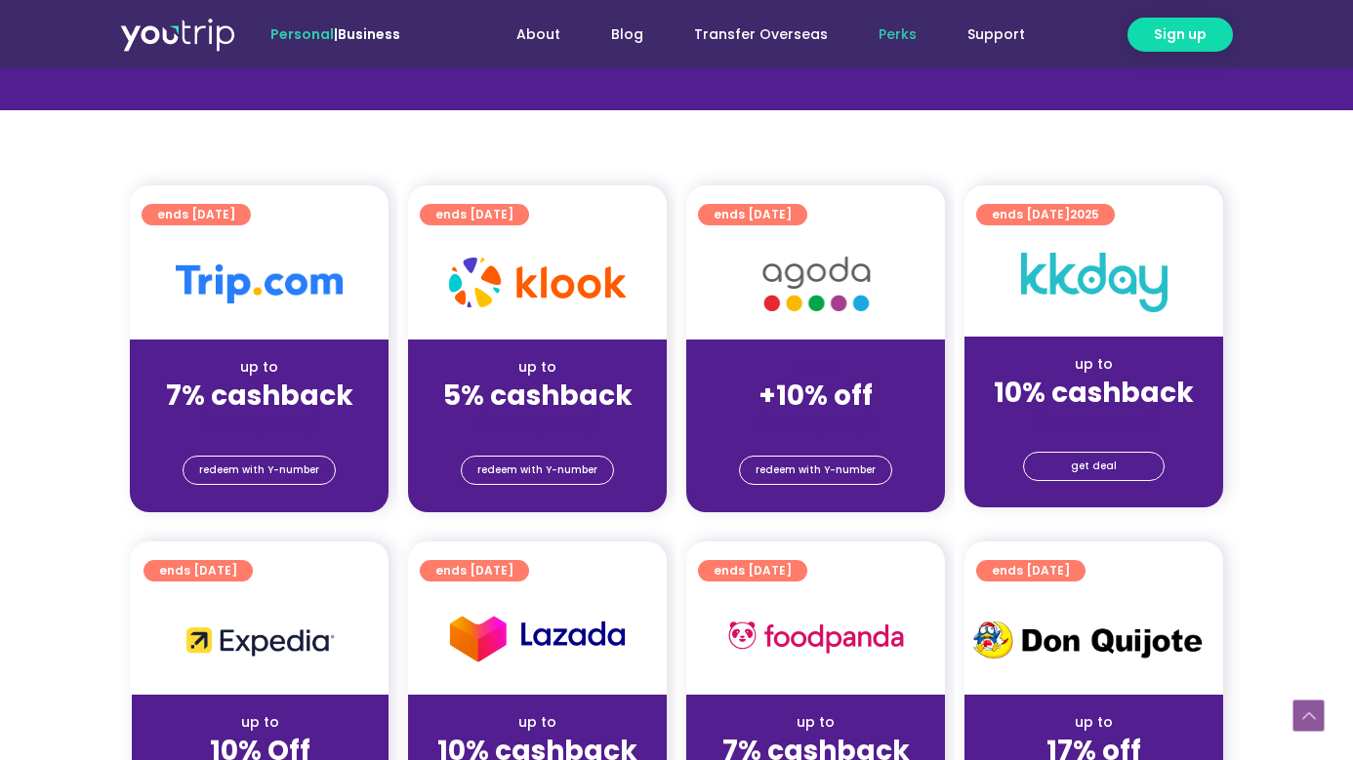
scroll to position [373, 0]
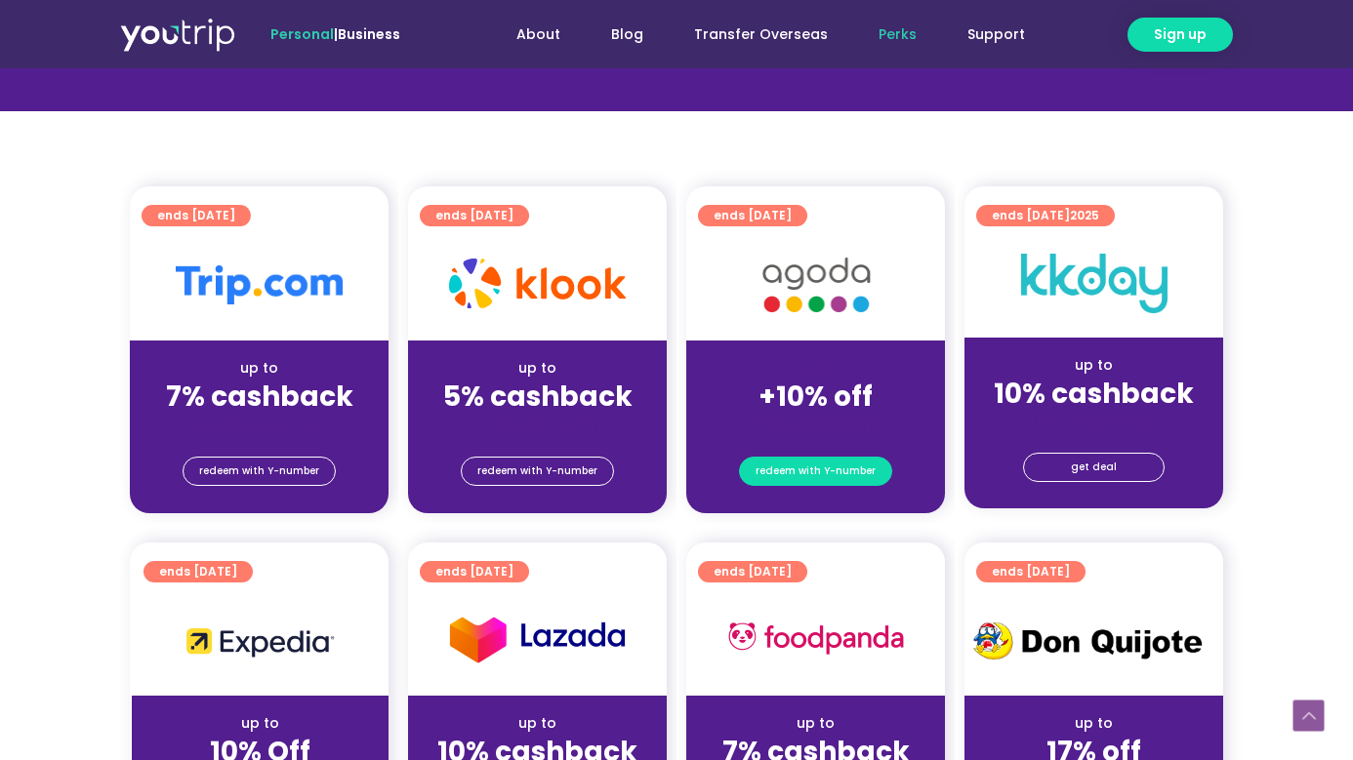
click at [784, 468] on span "redeem with Y-number" at bounding box center [815, 471] width 120 height 27
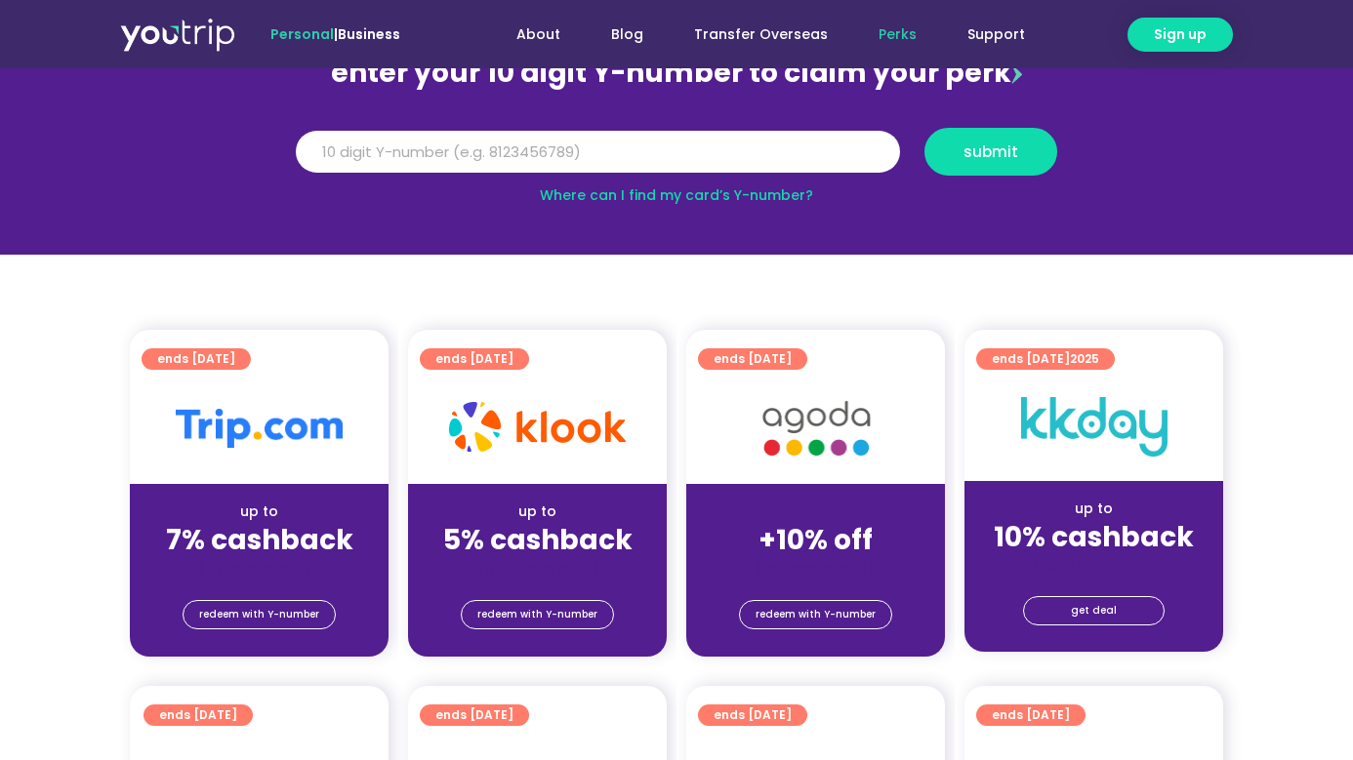
scroll to position [112, 0]
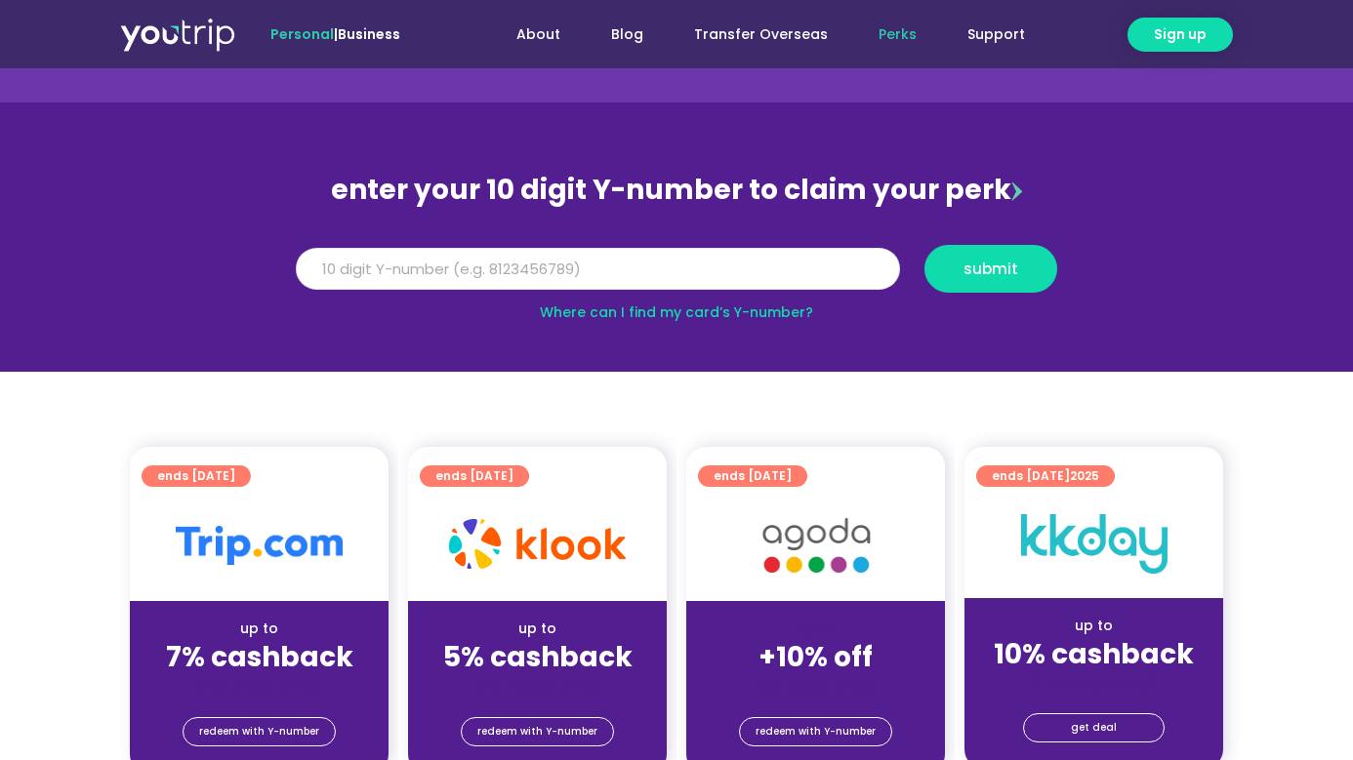
click at [702, 287] on input "Y Number" at bounding box center [598, 269] width 604 height 43
type input "8197188028"
click at [1004, 255] on button "submit" at bounding box center [990, 269] width 133 height 48
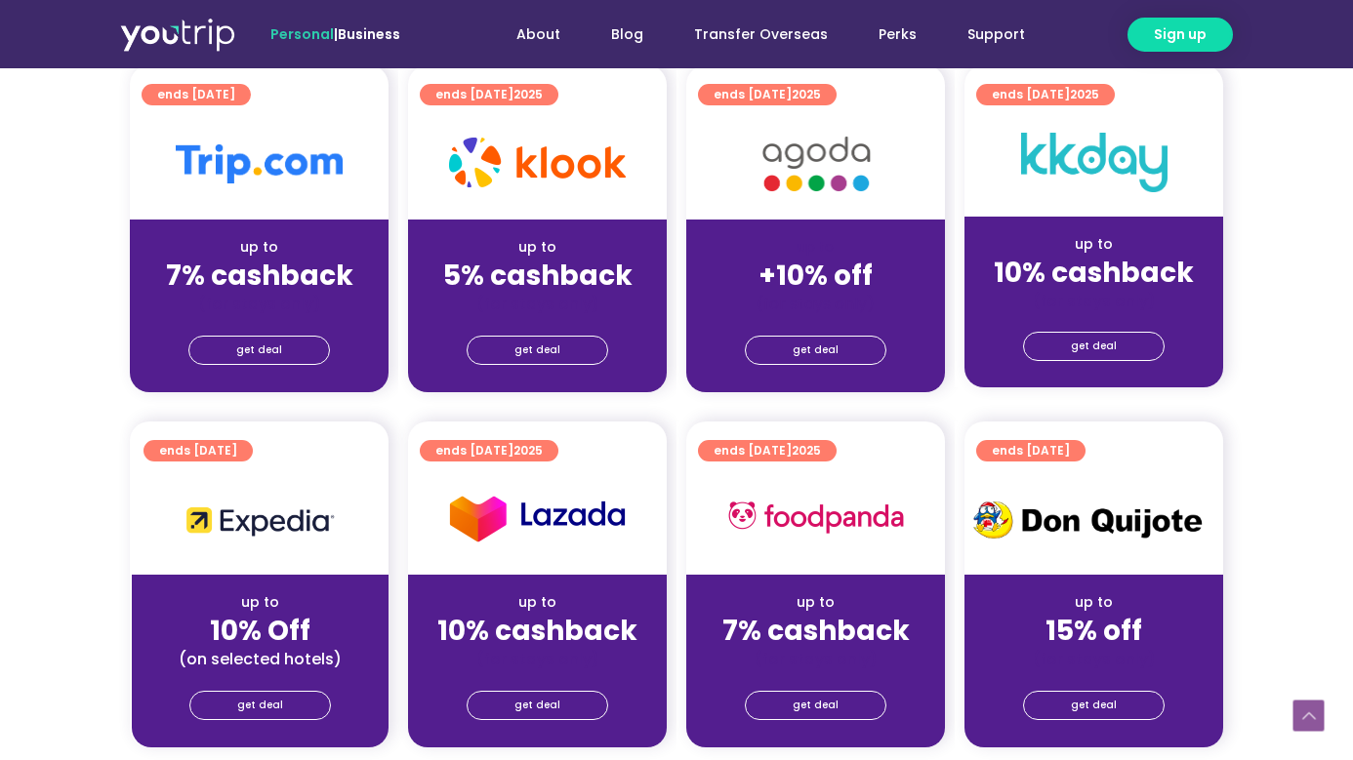
scroll to position [519, 0]
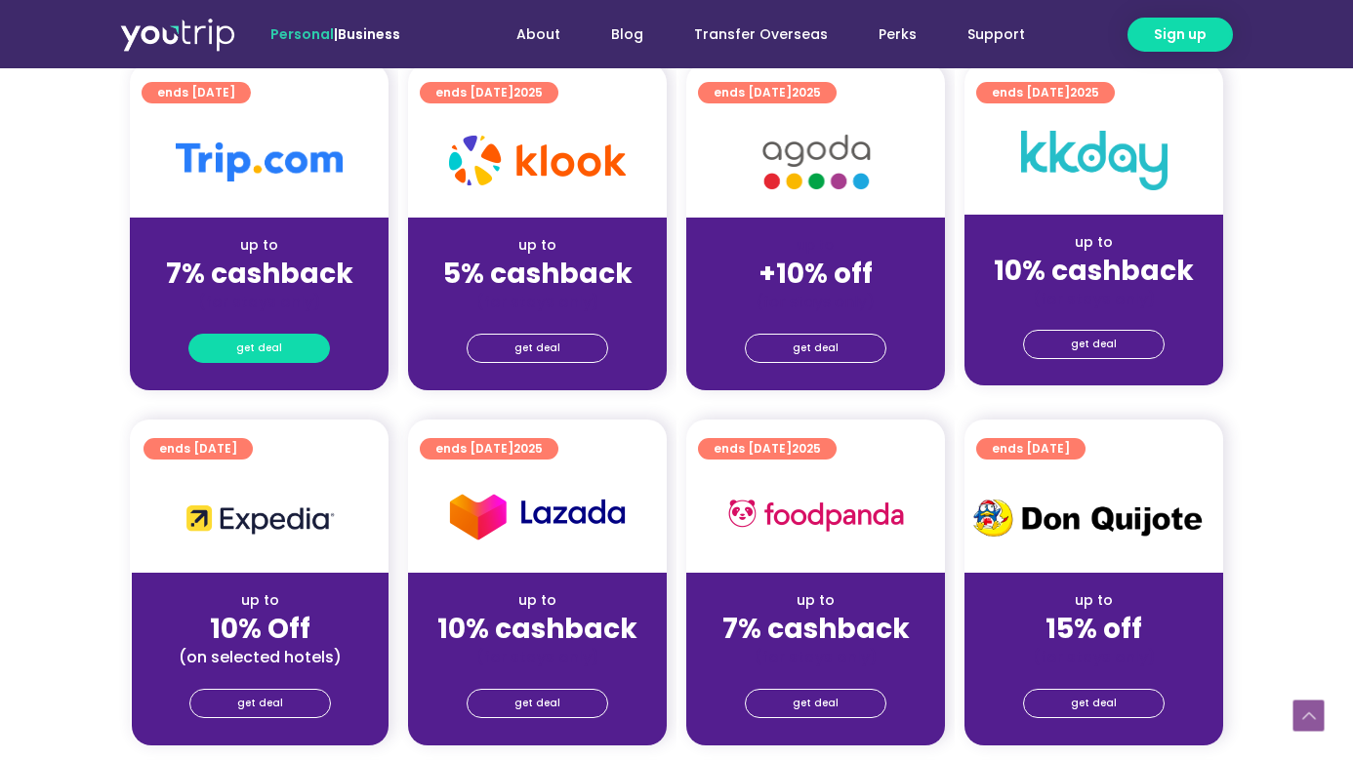
click at [284, 346] on link "get deal" at bounding box center [259, 348] width 142 height 29
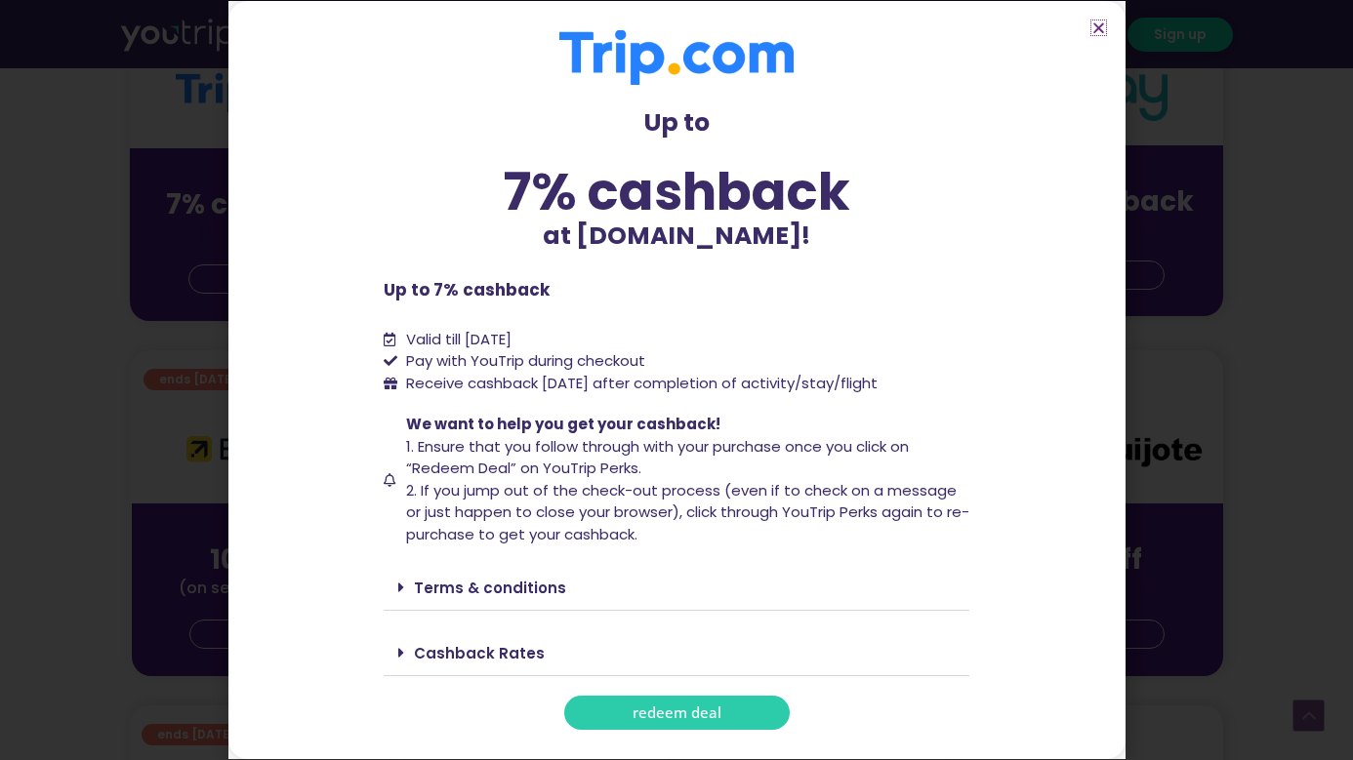
scroll to position [697, 0]
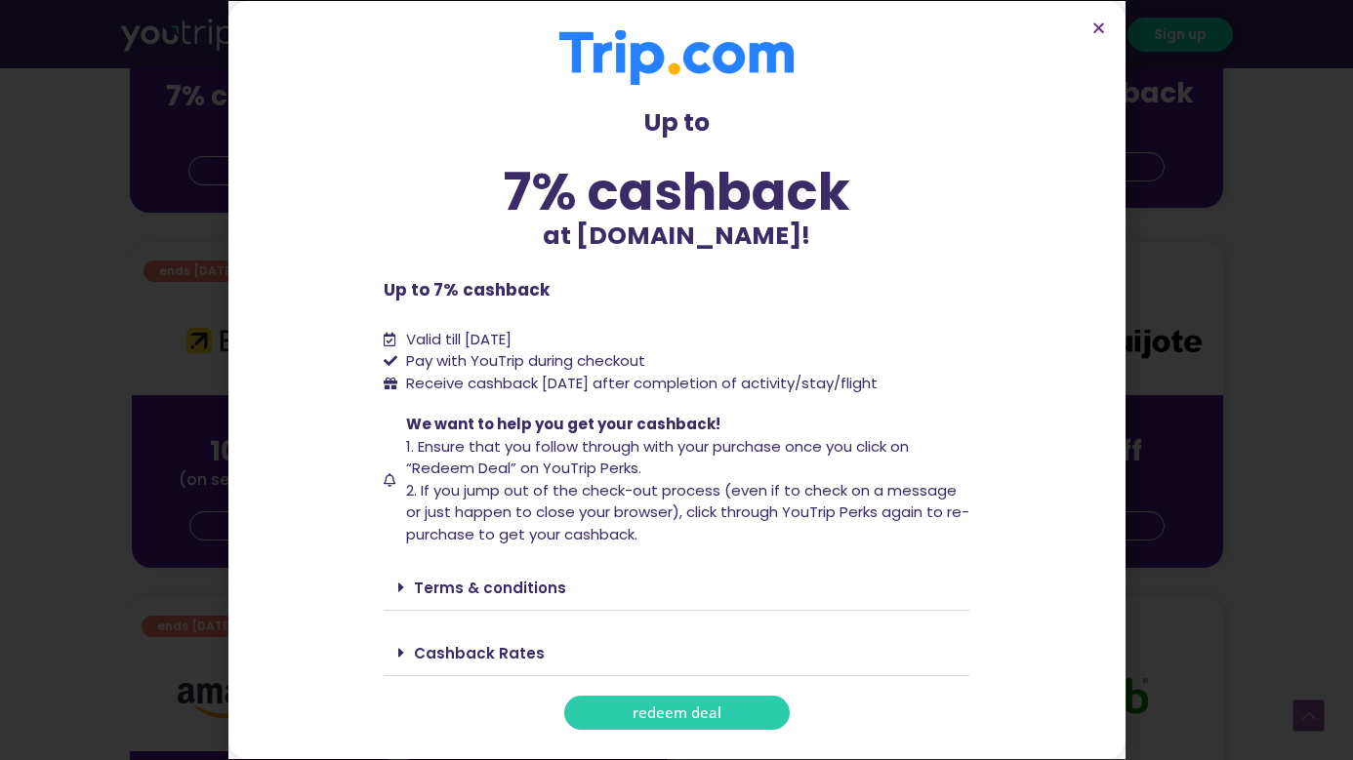
click at [526, 668] on div "Cashback Rates" at bounding box center [677, 654] width 586 height 46
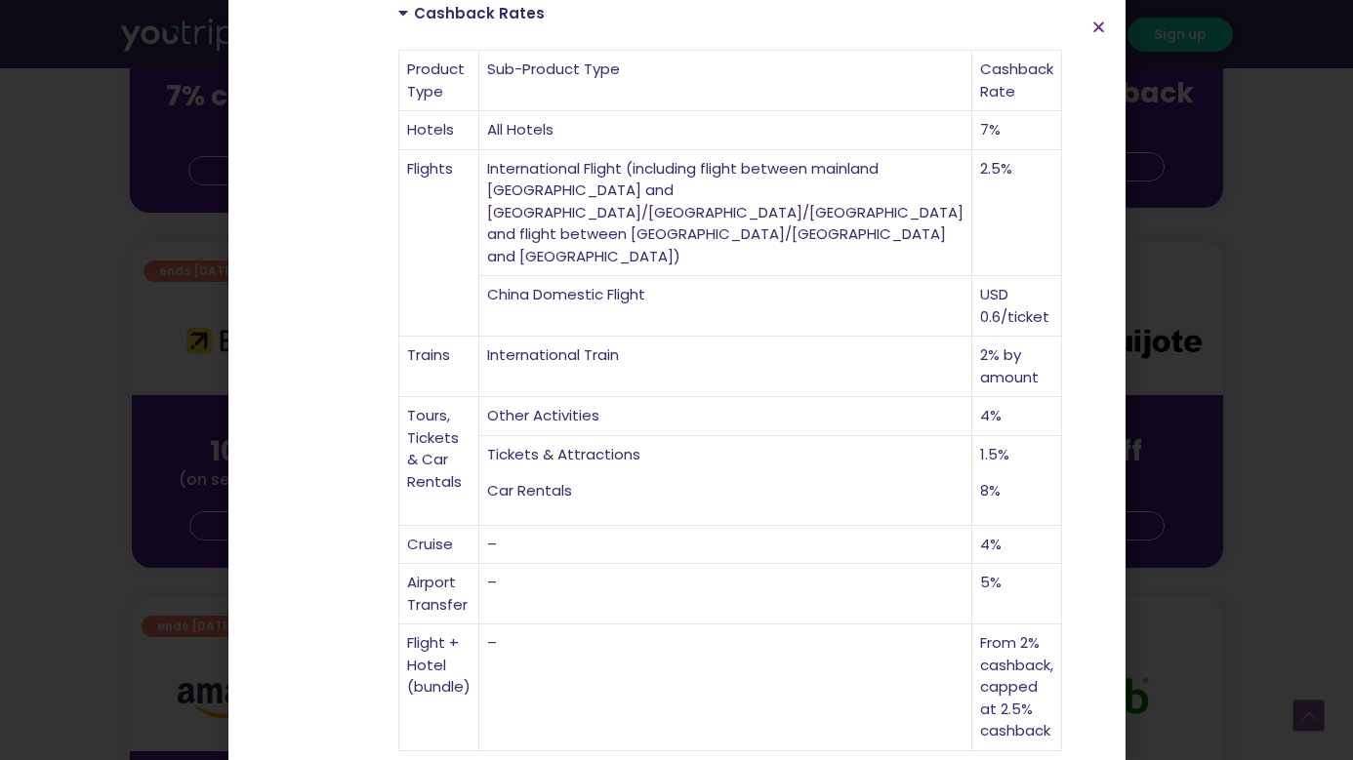
scroll to position [641, 0]
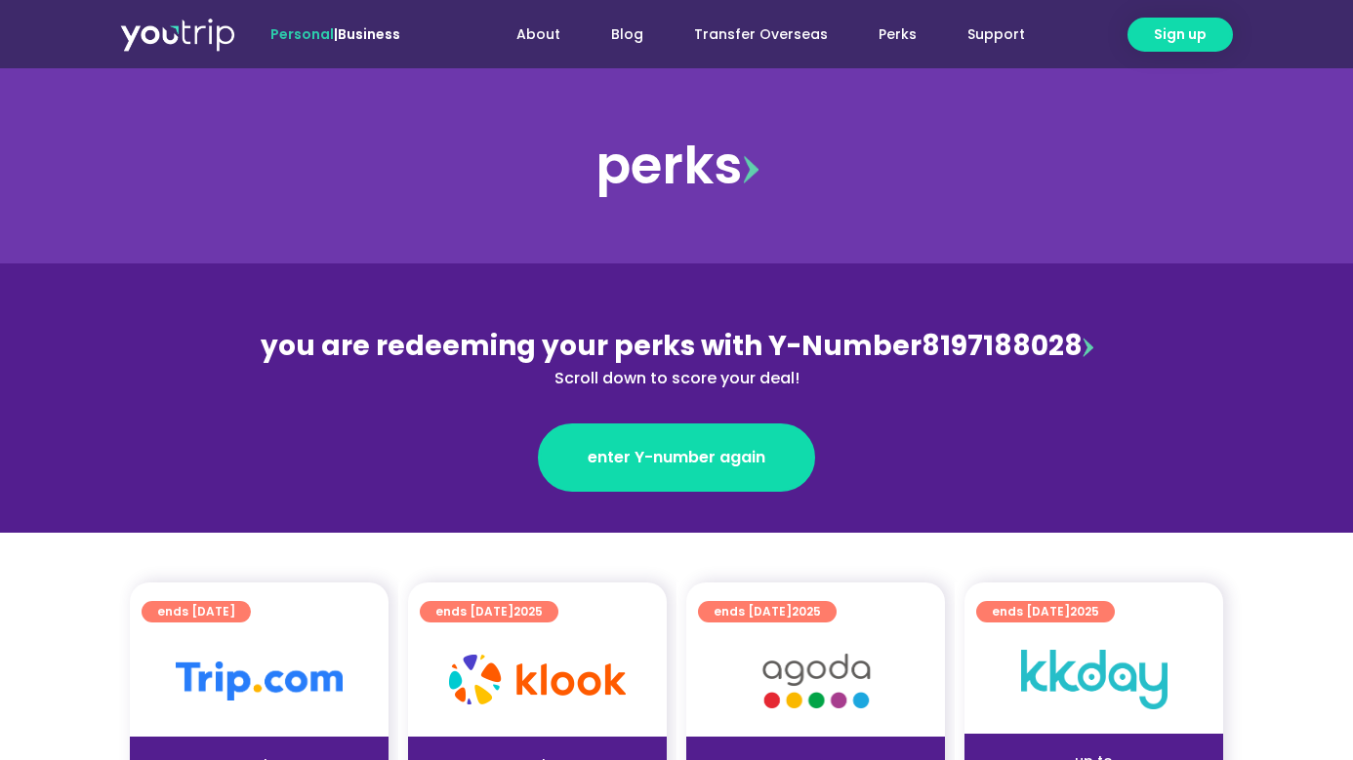
scroll to position [501, 0]
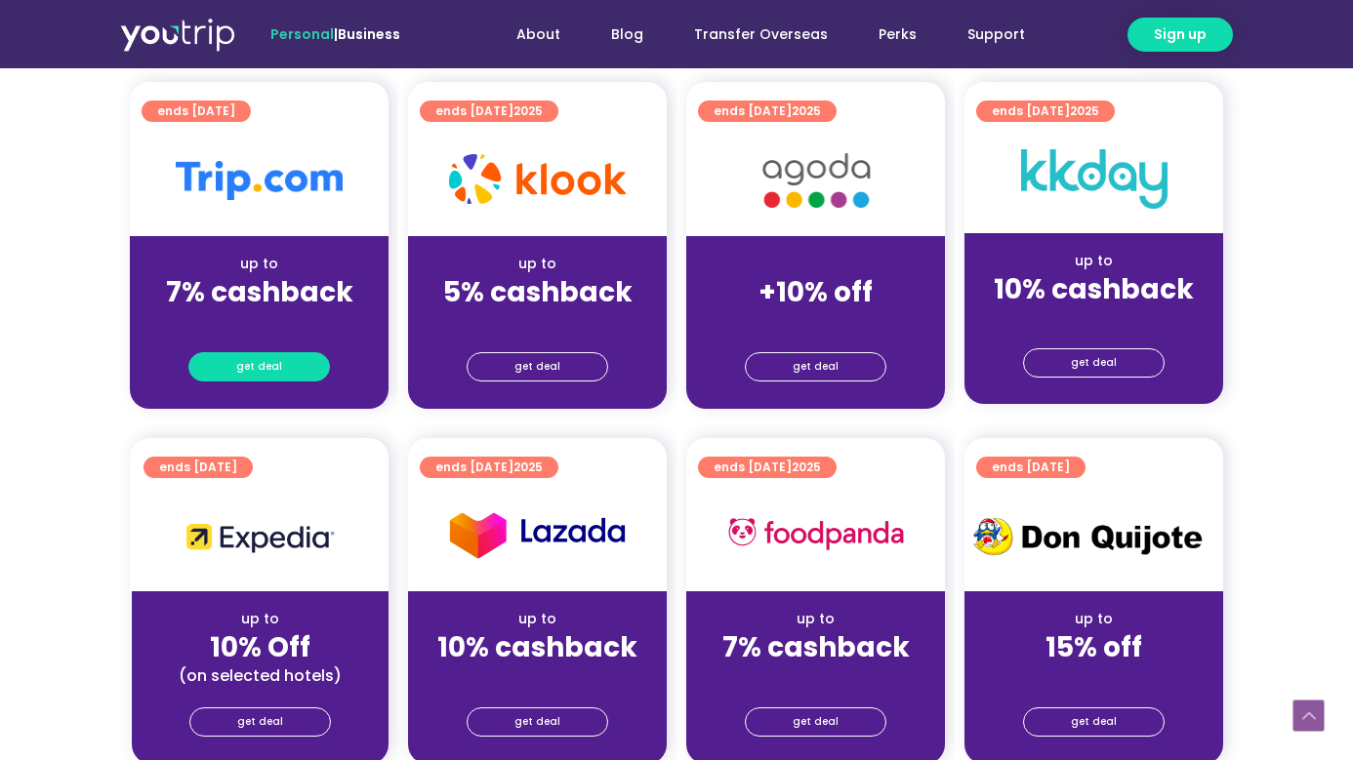
click at [305, 372] on link "get deal" at bounding box center [259, 366] width 142 height 29
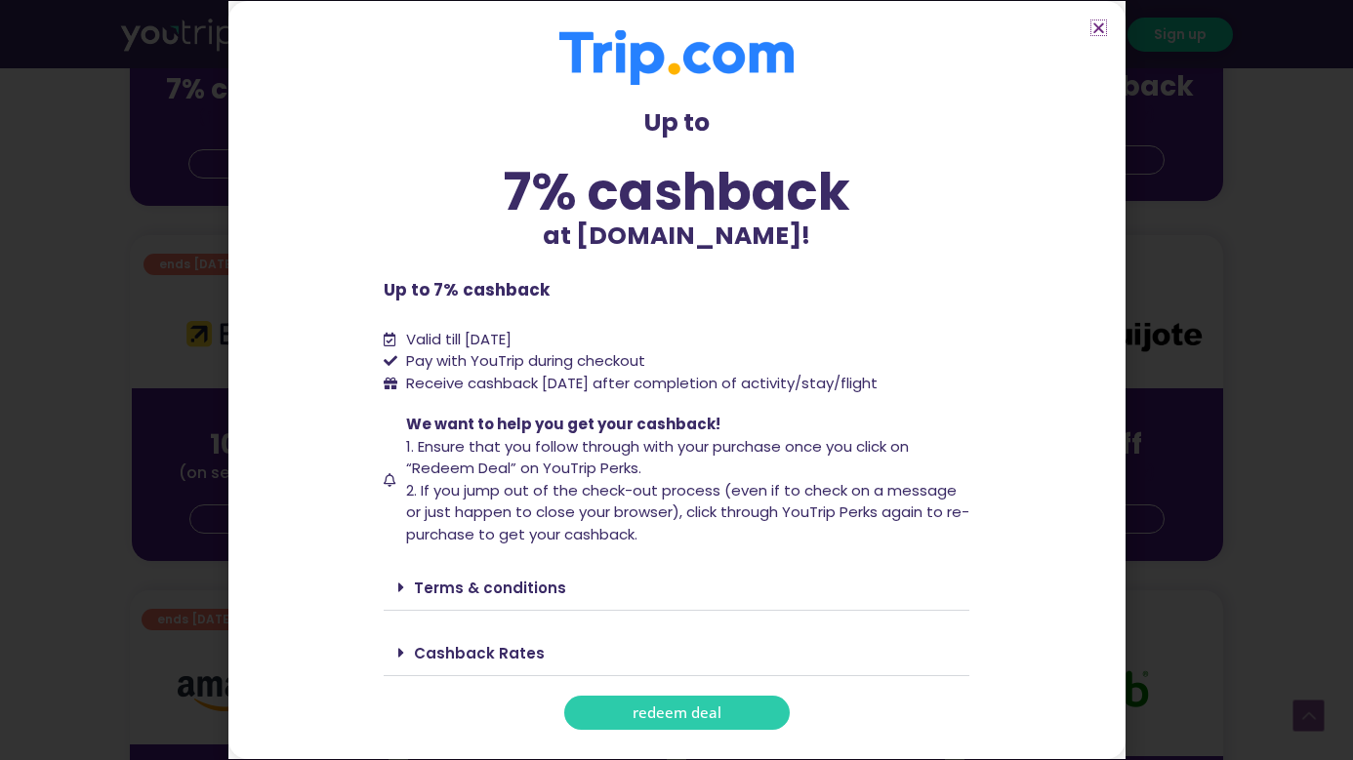
scroll to position [735, 0]
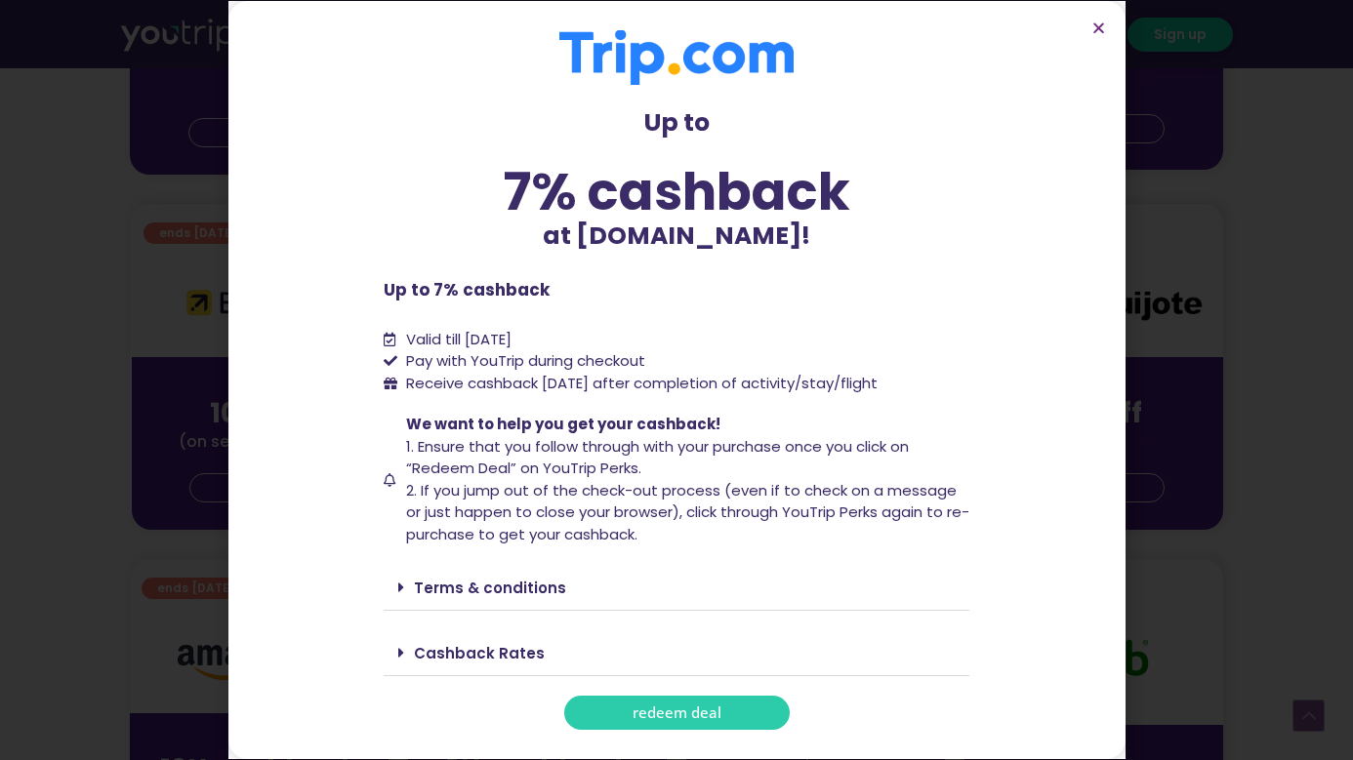
click at [526, 633] on div "Cashback Rates" at bounding box center [677, 654] width 586 height 46
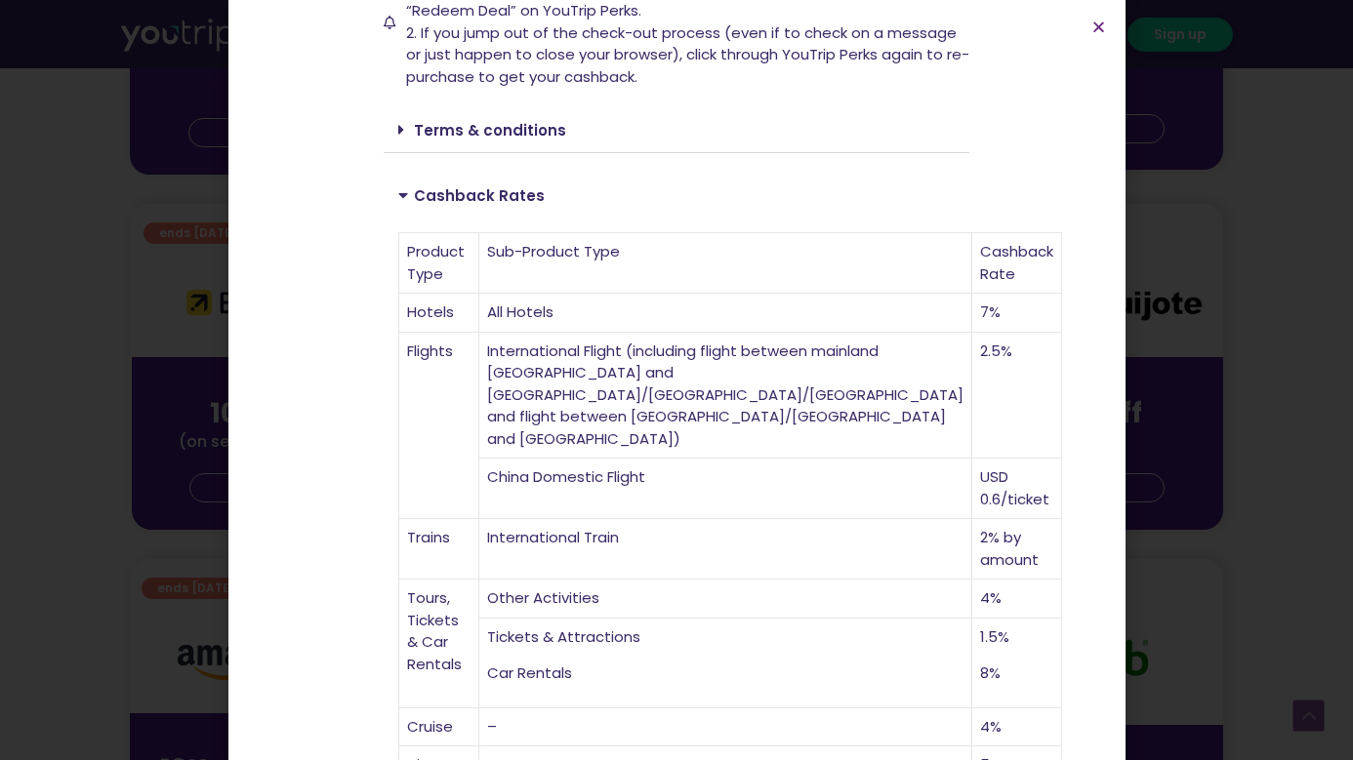
scroll to position [562, 0]
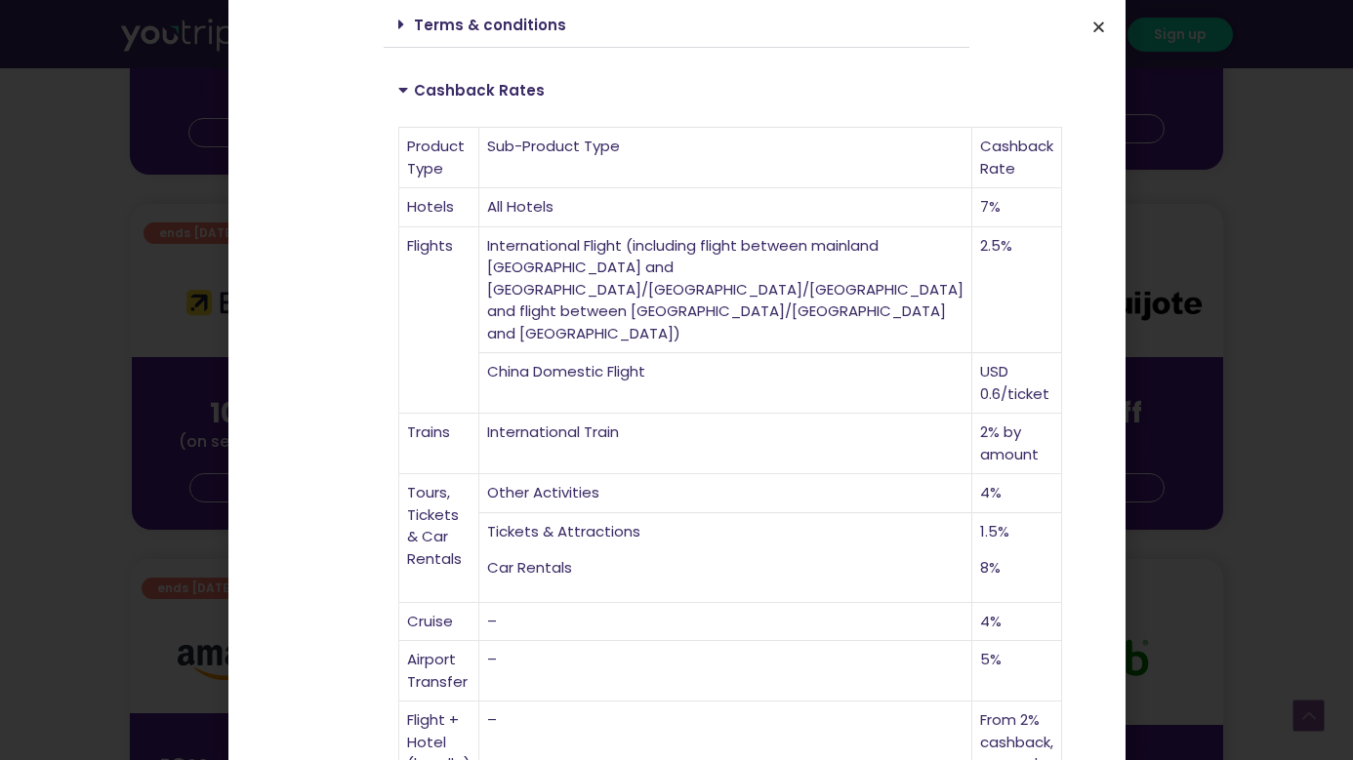
click at [1095, 33] on icon "Close" at bounding box center [1098, 27] width 15 height 15
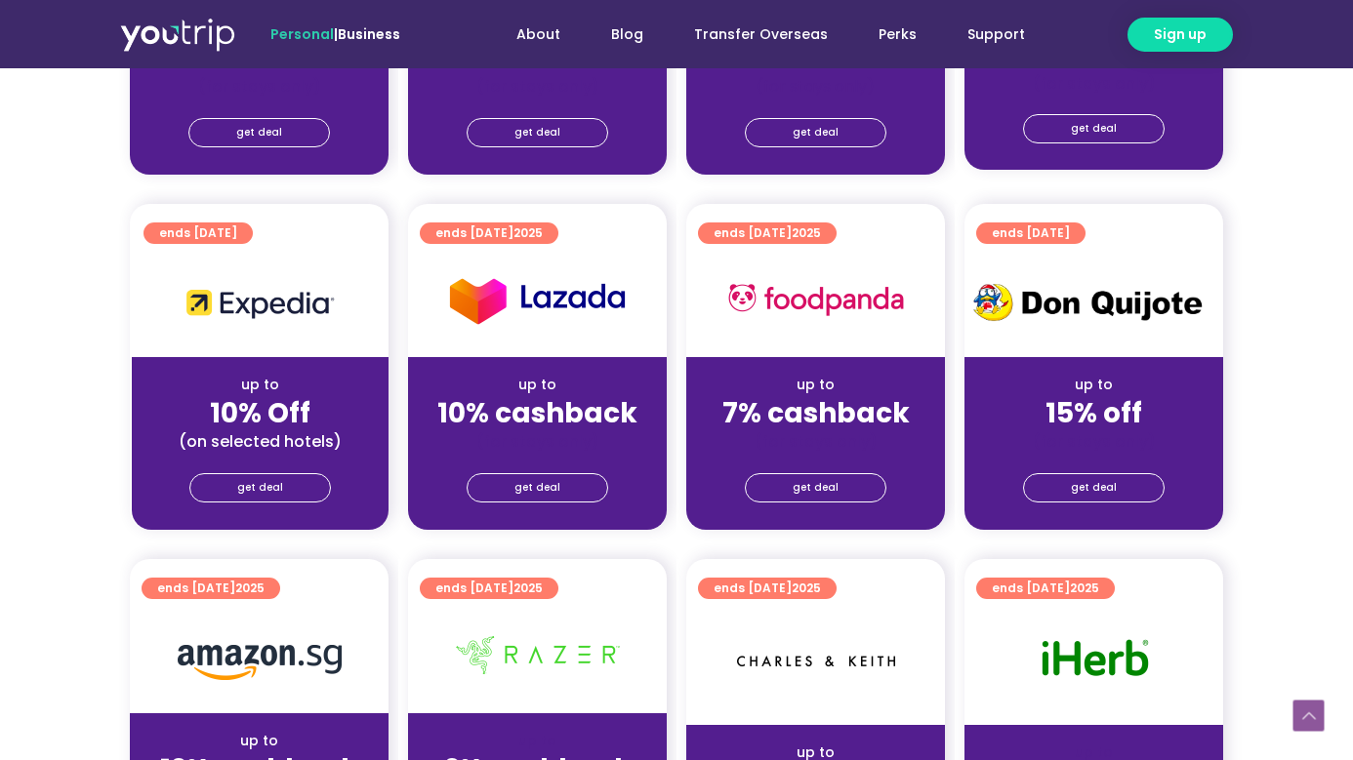
click at [332, 277] on div at bounding box center [260, 301] width 257 height 111
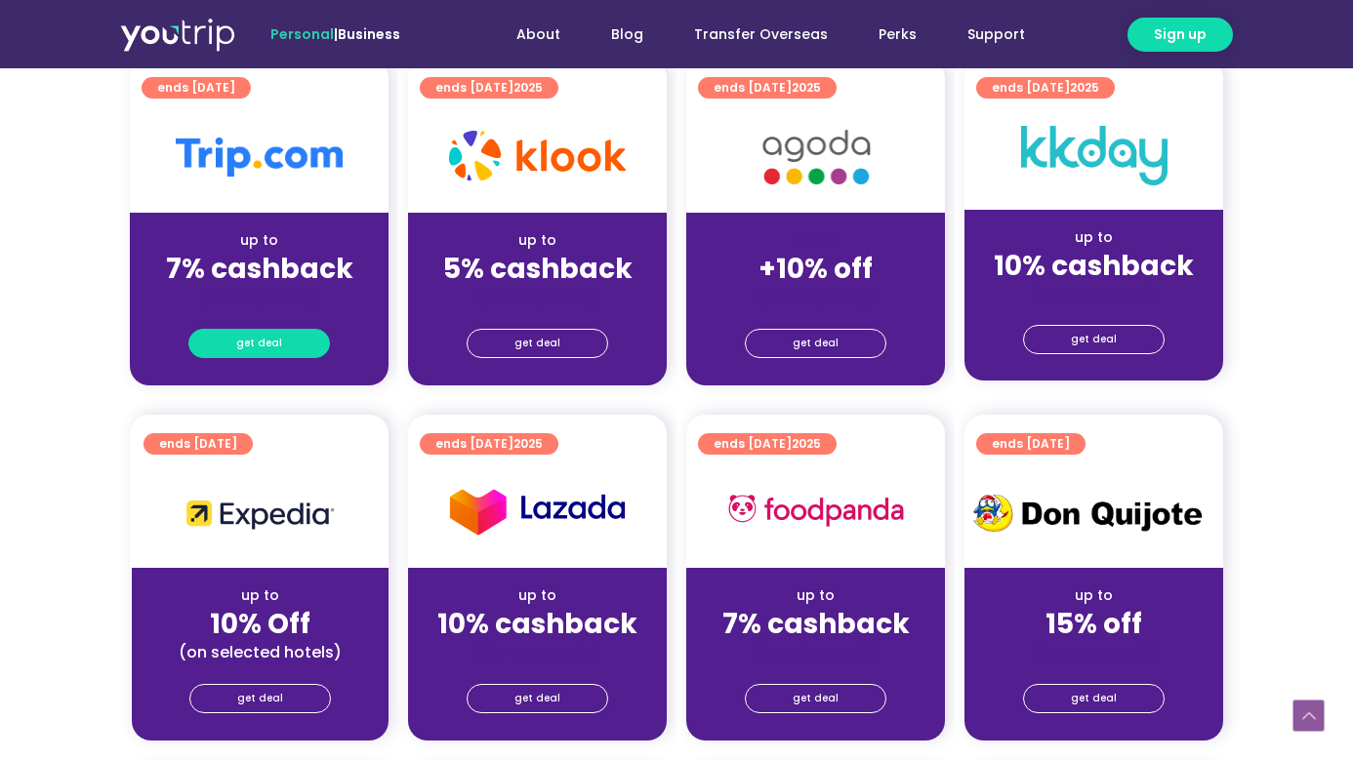
click at [289, 343] on link "get deal" at bounding box center [259, 343] width 142 height 29
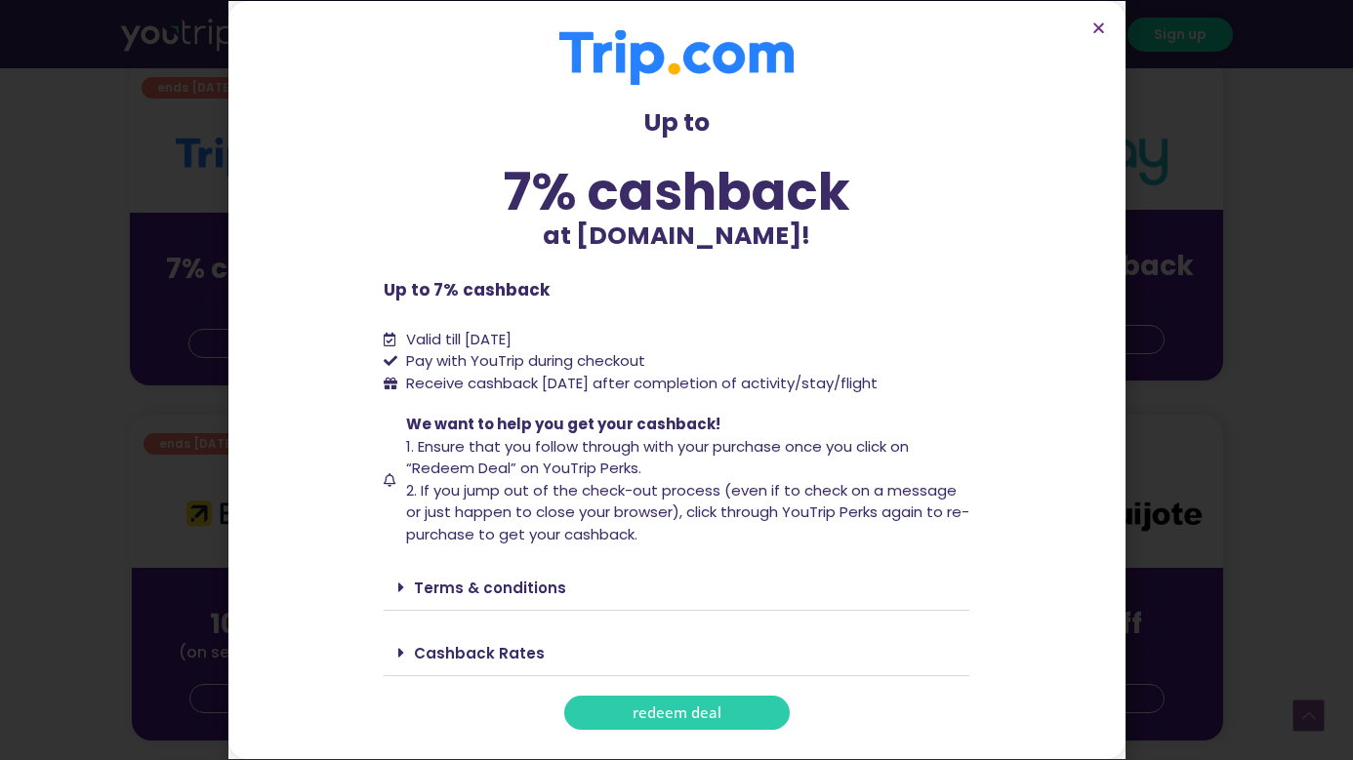
click at [691, 720] on span "redeem deal" at bounding box center [676, 713] width 89 height 15
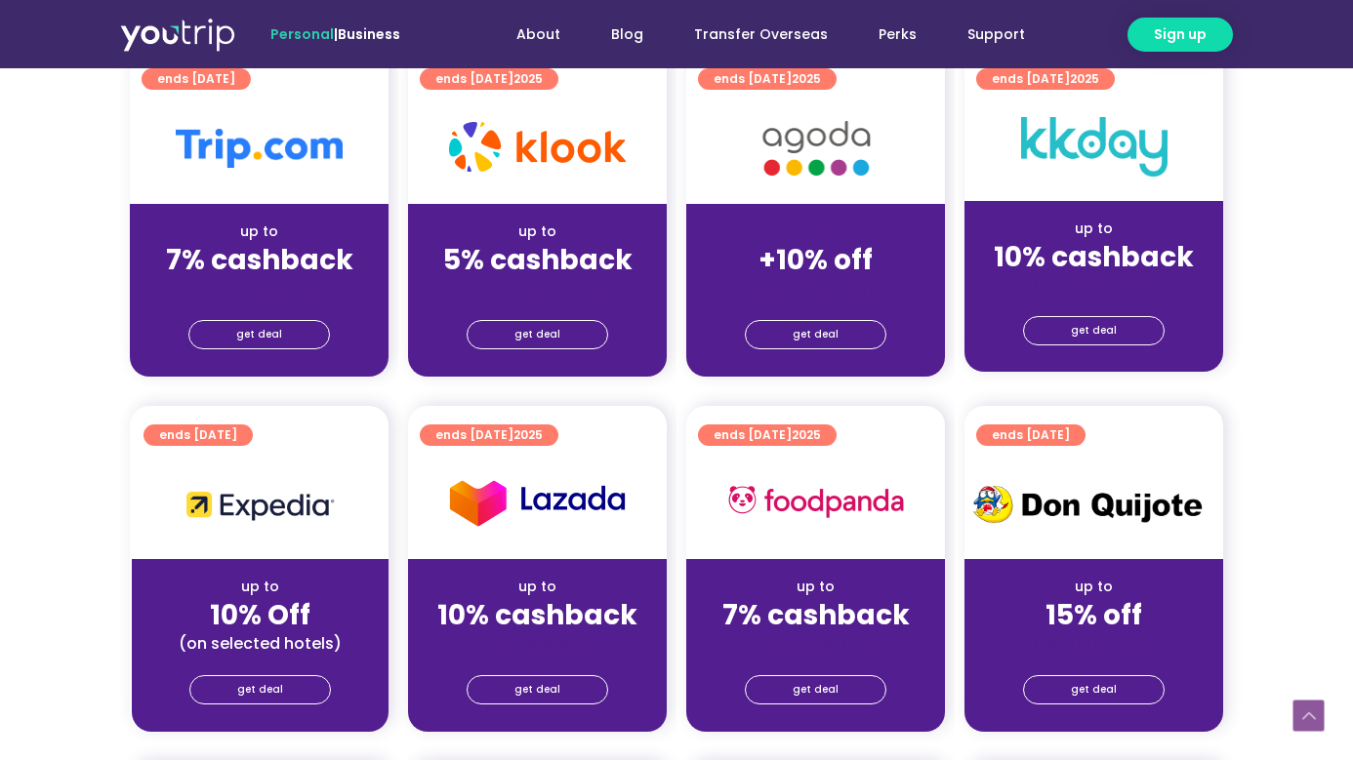
scroll to position [531, 0]
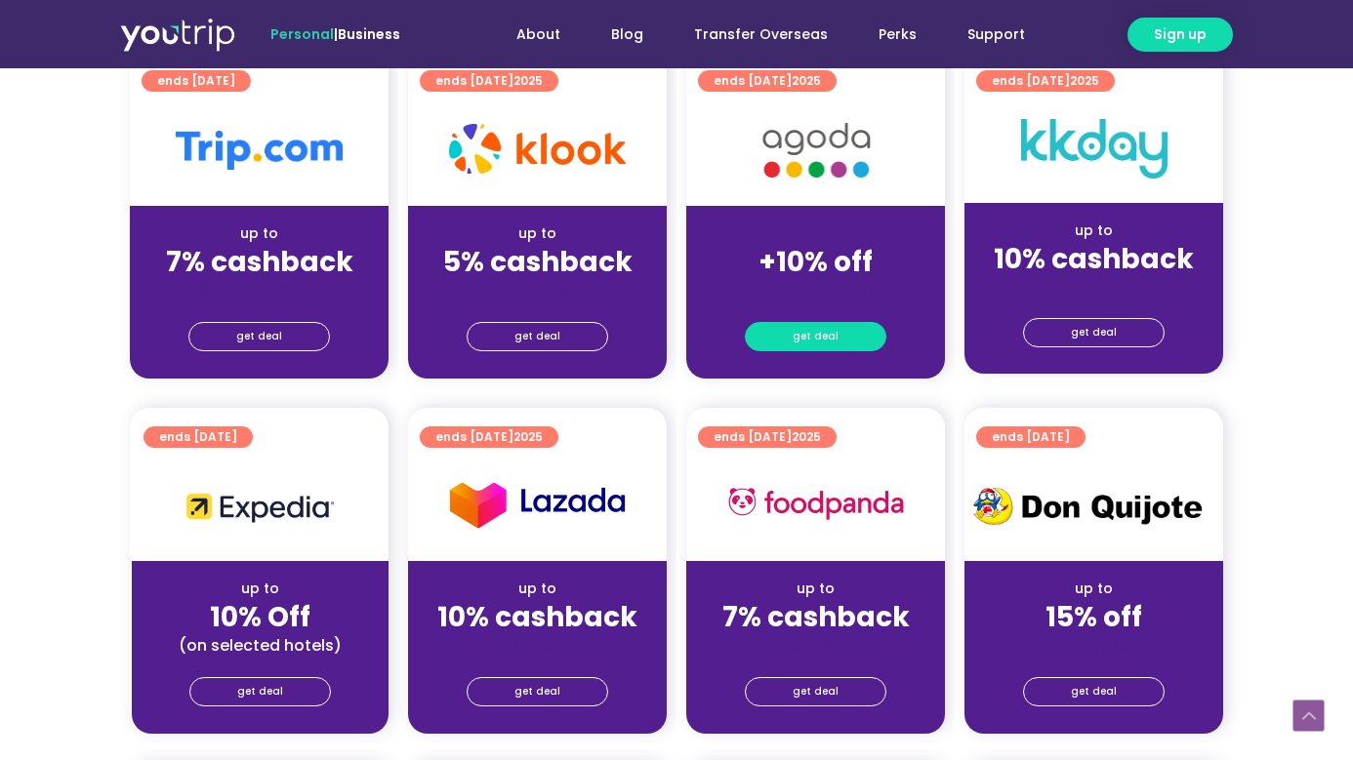
click at [817, 339] on span "get deal" at bounding box center [816, 336] width 46 height 27
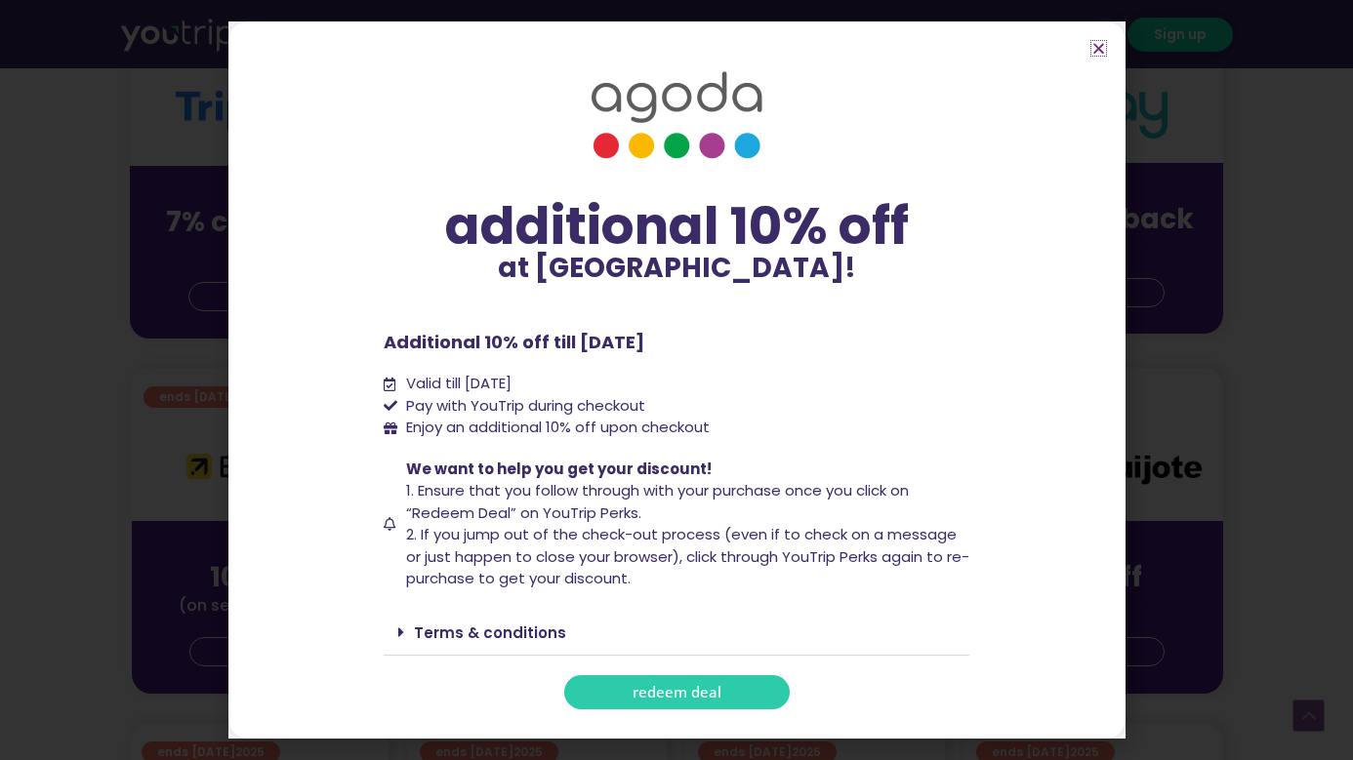
scroll to position [575, 0]
click at [489, 628] on link "Terms & conditions" at bounding box center [490, 633] width 152 height 20
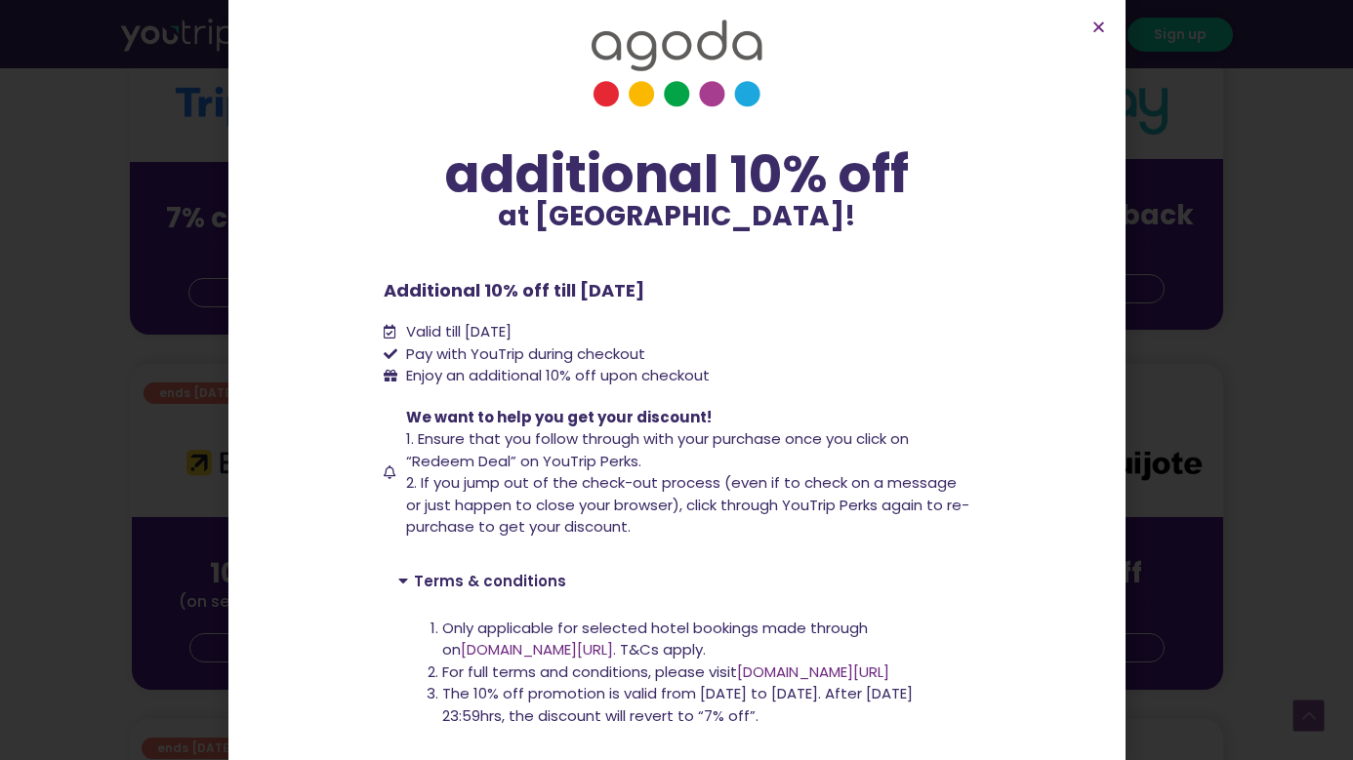
scroll to position [118, 0]
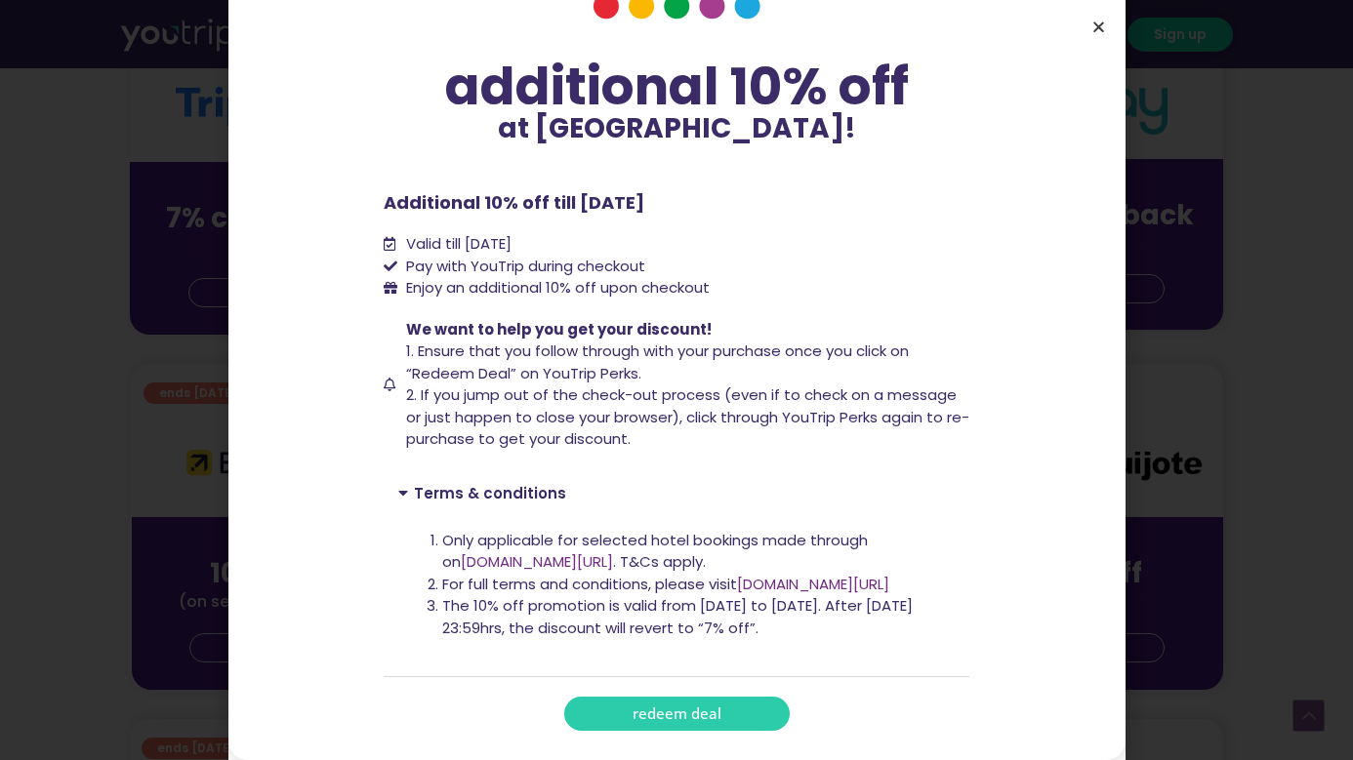
click at [1097, 32] on icon "Close" at bounding box center [1098, 27] width 15 height 15
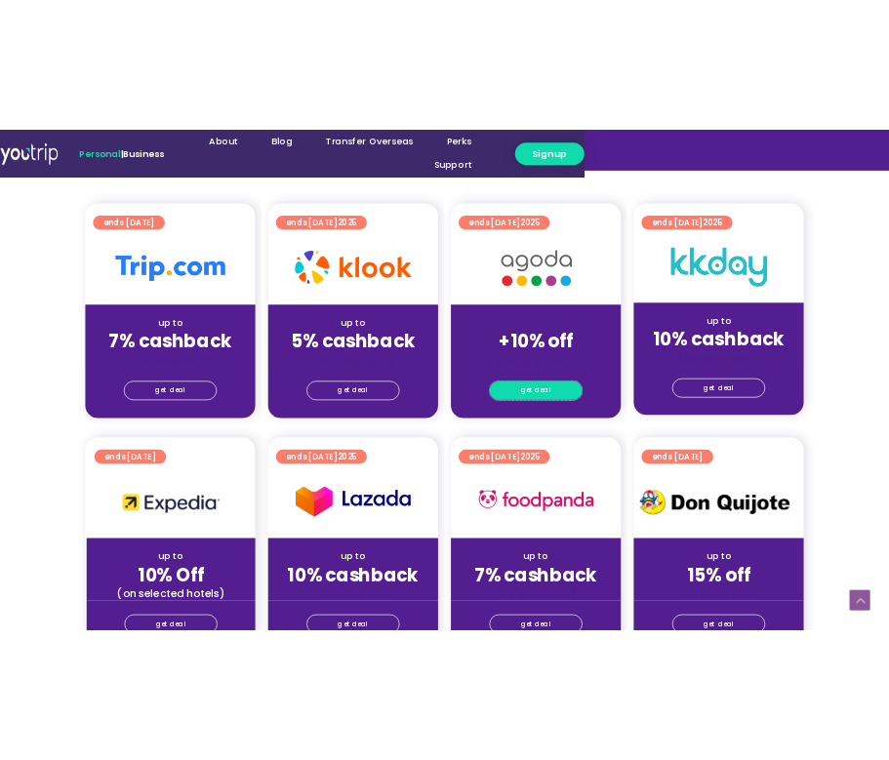
scroll to position [513, 0]
